Goal: Task Accomplishment & Management: Manage account settings

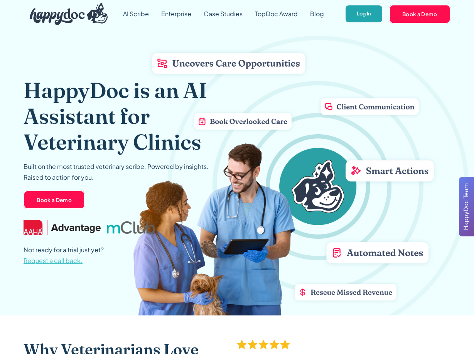
click at [353, 15] on link "Log In" at bounding box center [364, 14] width 38 height 19
drag, startPoint x: 370, startPoint y: 30, endPoint x: 368, endPoint y: 35, distance: 5.7
drag, startPoint x: 368, startPoint y: 35, endPoint x: 368, endPoint y: 15, distance: 20.0
click at [368, 15] on link "Log In" at bounding box center [364, 14] width 38 height 19
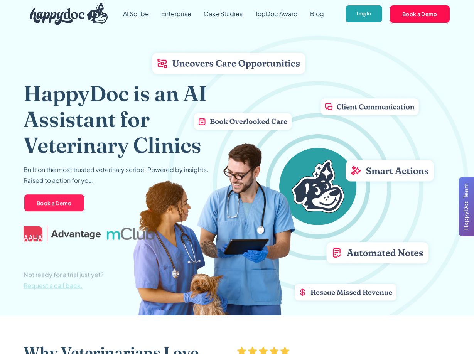
click at [345, 17] on link "Log In" at bounding box center [364, 14] width 38 height 19
